Goal: Task Accomplishment & Management: Use online tool/utility

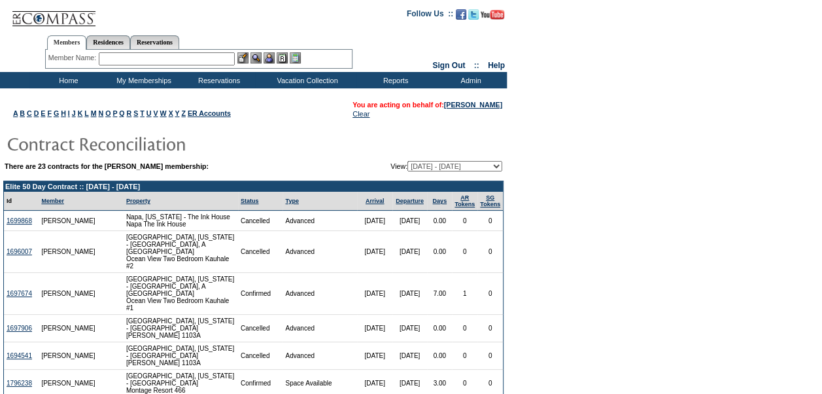
click at [196, 56] on input "text" at bounding box center [167, 58] width 136 height 13
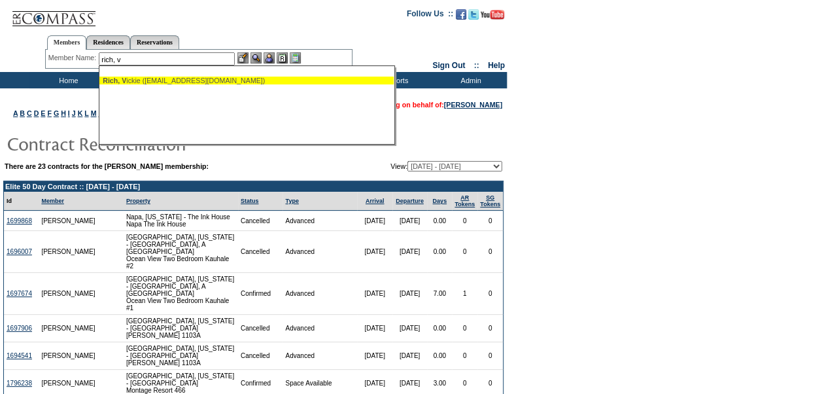
click at [187, 82] on div "Rich, V ickie (cenlarichs@gmail.com)" at bounding box center [247, 81] width 288 height 8
type input "Rich, Vickie (cenlarichs@gmail.com)"
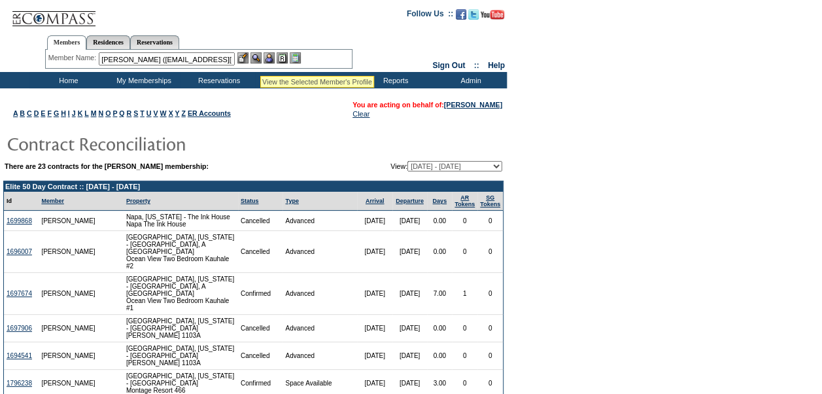
click at [260, 60] on img at bounding box center [256, 57] width 11 height 11
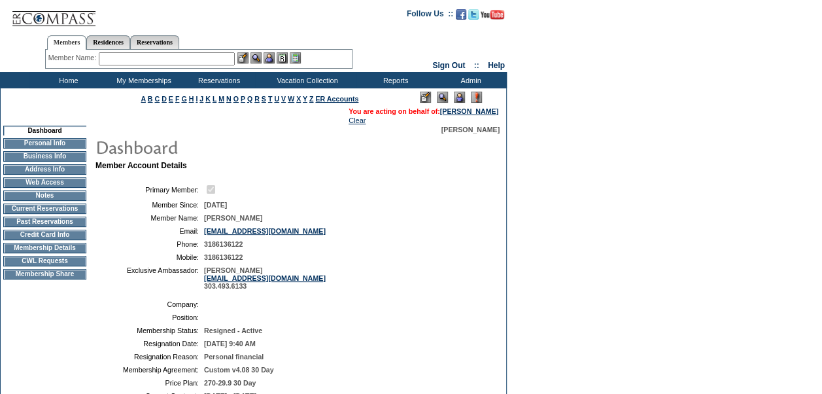
click at [455, 96] on img at bounding box center [459, 97] width 11 height 11
